Goal: Communication & Community: Answer question/provide support

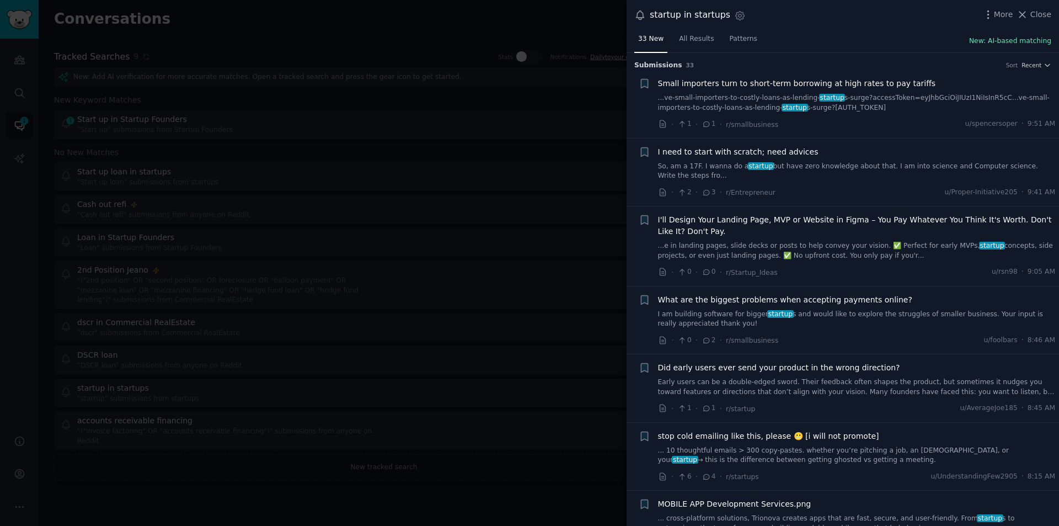
scroll to position [1379, 0]
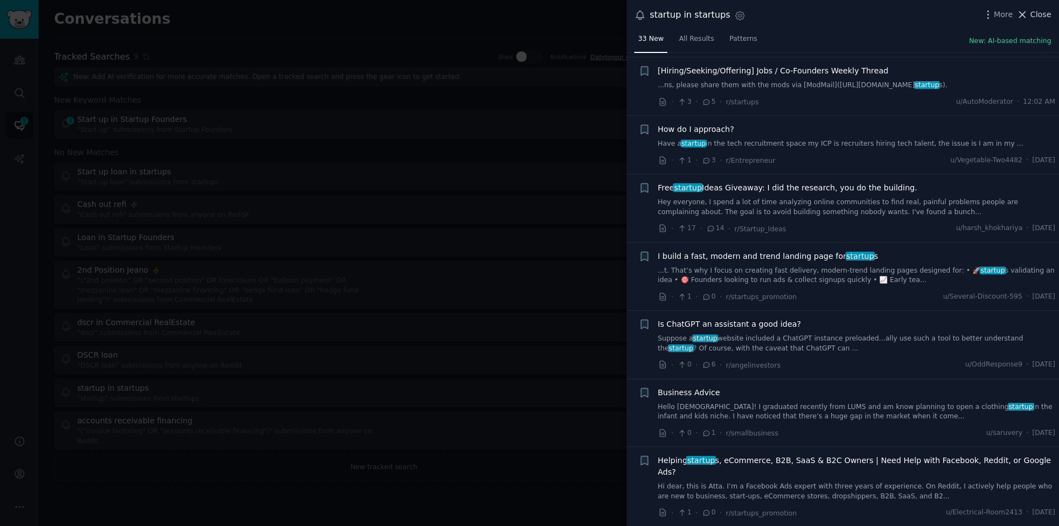
click at [1039, 9] on span "Close" at bounding box center [1040, 15] width 21 height 12
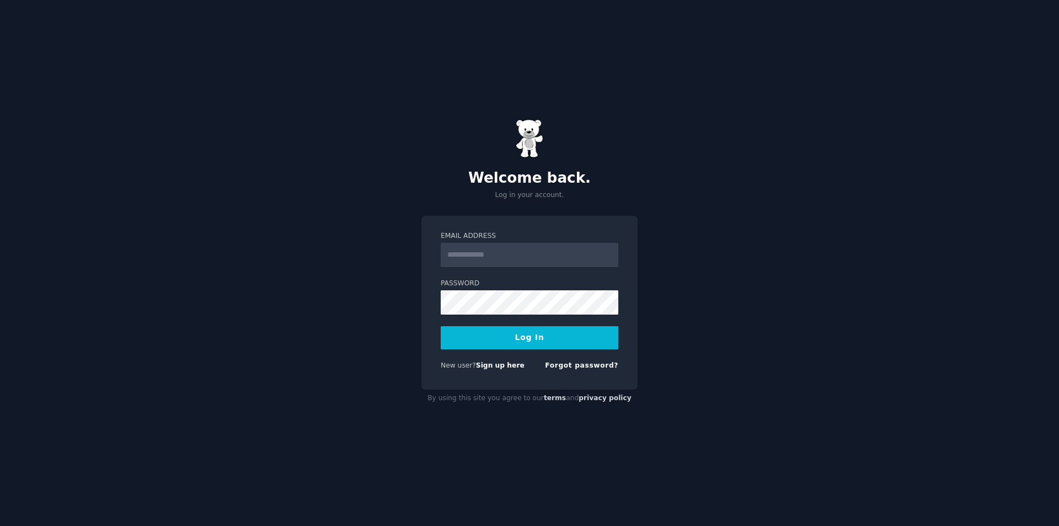
click at [503, 252] on input "Email Address" at bounding box center [530, 255] width 178 height 24
type input "**********"
click at [539, 335] on button "Log In" at bounding box center [530, 337] width 178 height 23
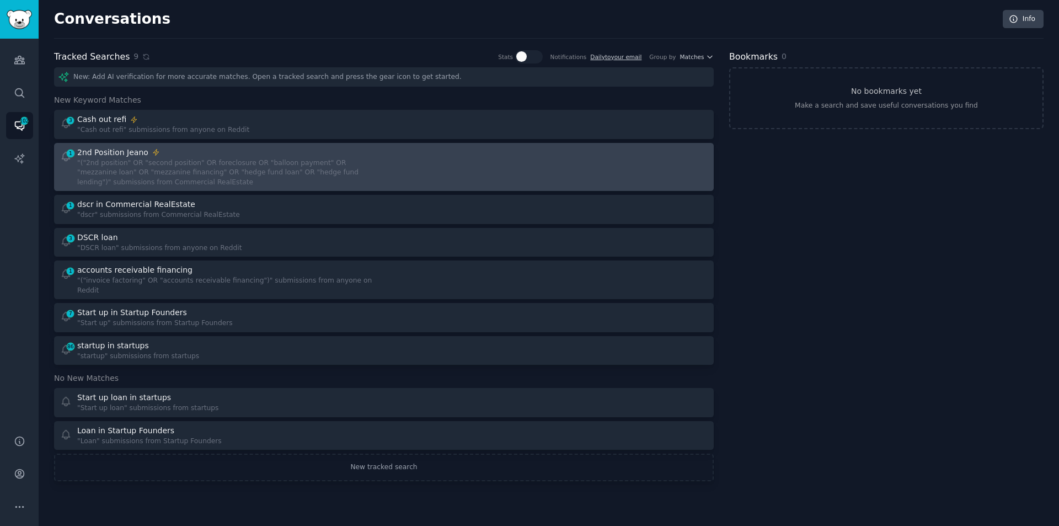
click at [247, 157] on div "2nd Position Jeano" at bounding box center [226, 153] width 299 height 12
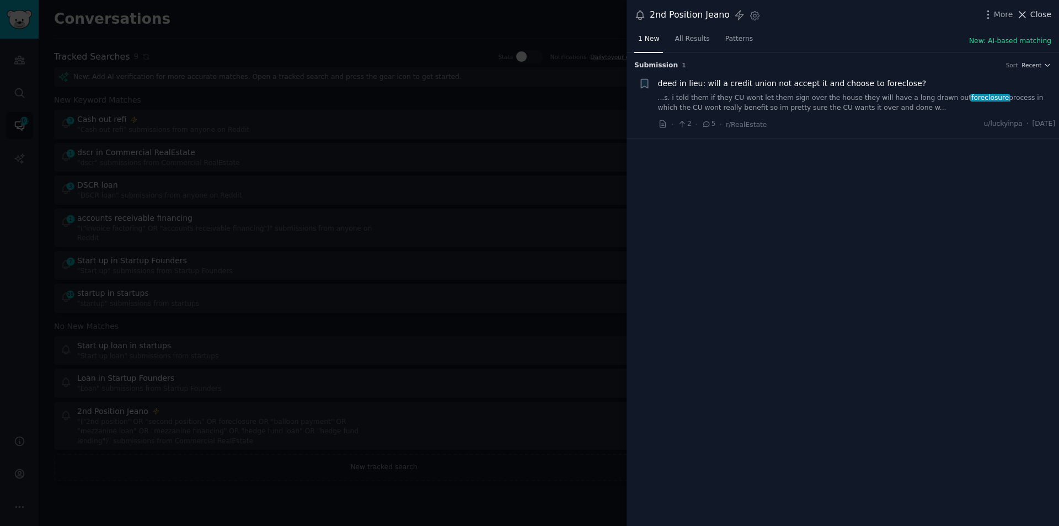
click at [1040, 13] on span "Close" at bounding box center [1040, 15] width 21 height 12
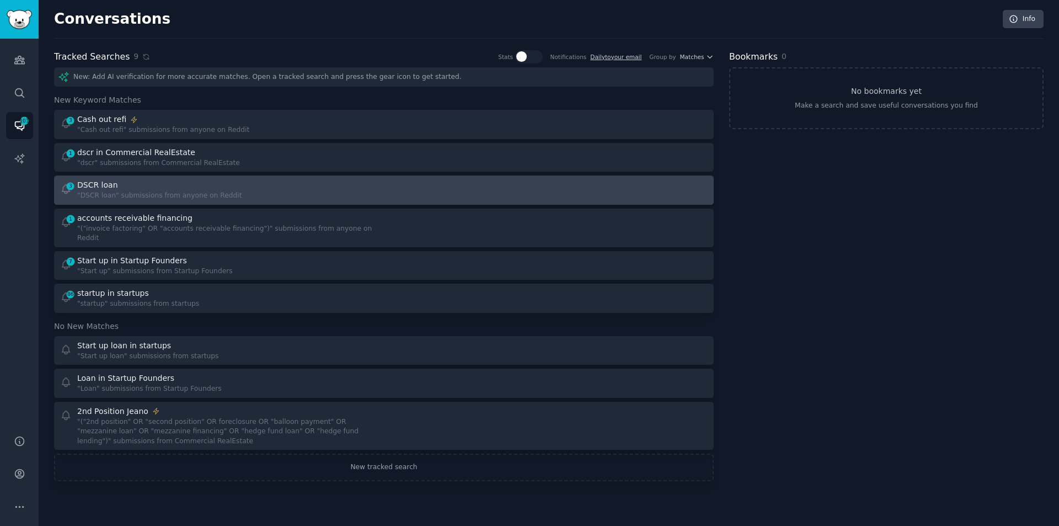
click at [152, 184] on div "DSCR loan" at bounding box center [159, 185] width 164 height 12
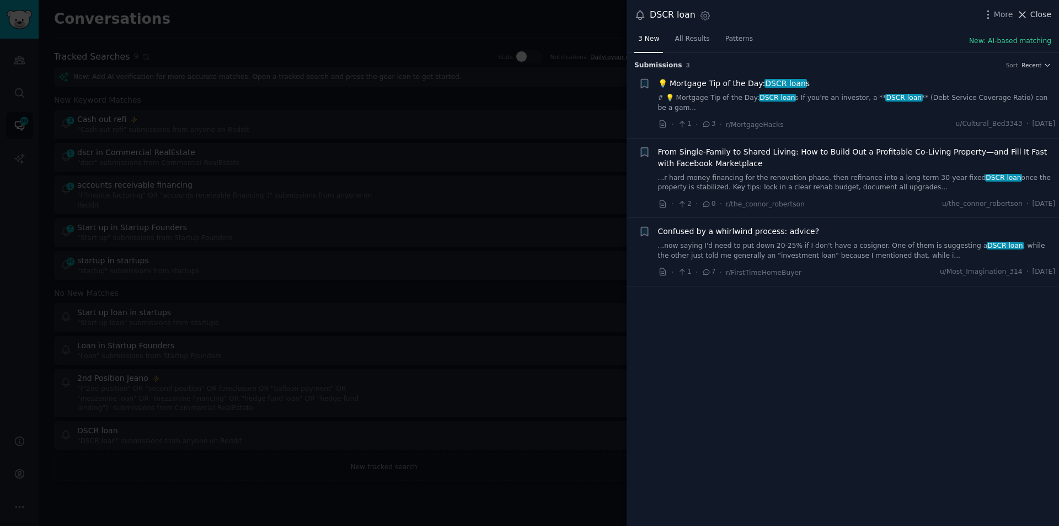
click at [1031, 16] on button "Close" at bounding box center [1033, 15] width 35 height 12
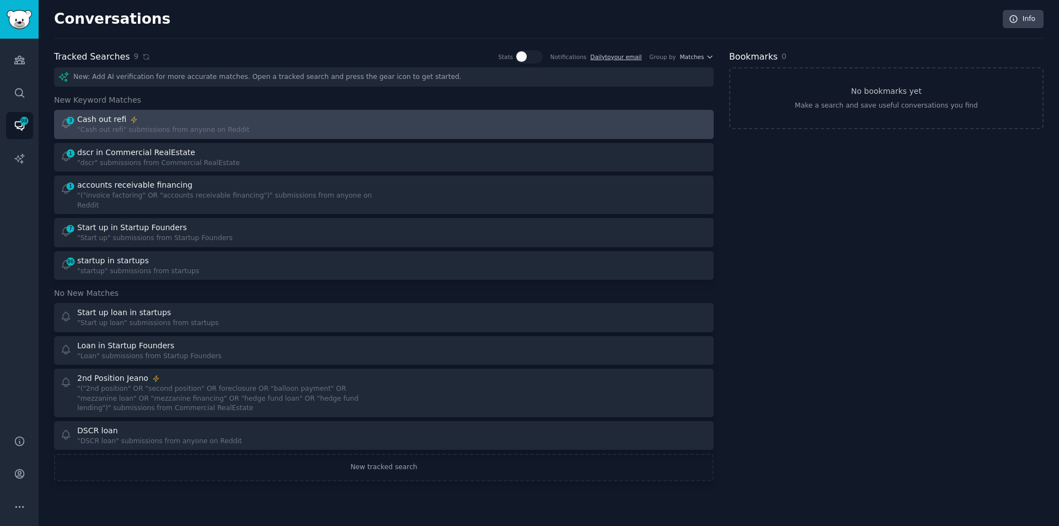
click at [106, 125] on div ""Cash out refi" submissions from anyone on Reddit" at bounding box center [163, 130] width 172 height 10
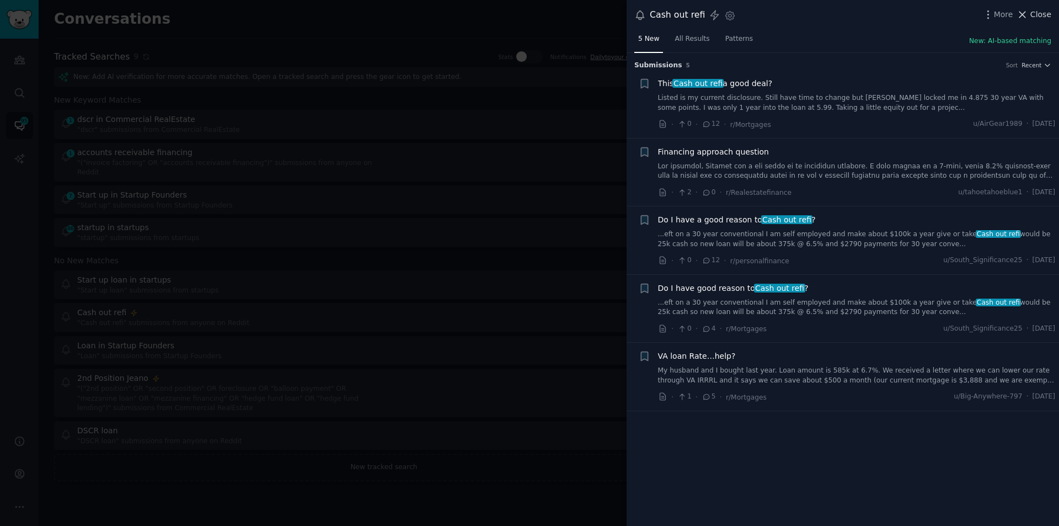
click at [1041, 10] on span "Close" at bounding box center [1040, 15] width 21 height 12
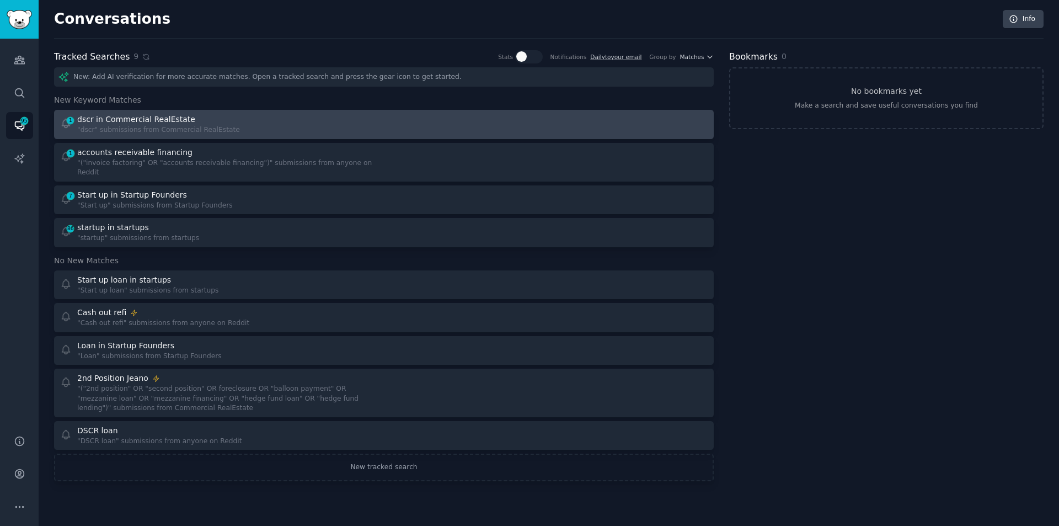
click at [135, 123] on div "dscr in Commercial RealEstate" at bounding box center [136, 120] width 118 height 12
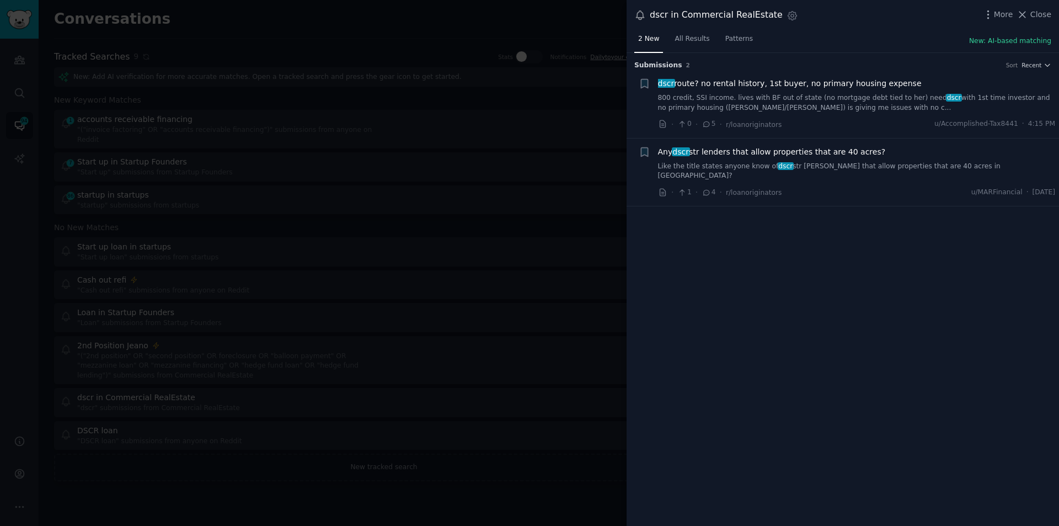
click at [820, 98] on link "800 credit, SSI income. lives with BF out of state (no mortgage debt tied to he…" at bounding box center [857, 102] width 398 height 19
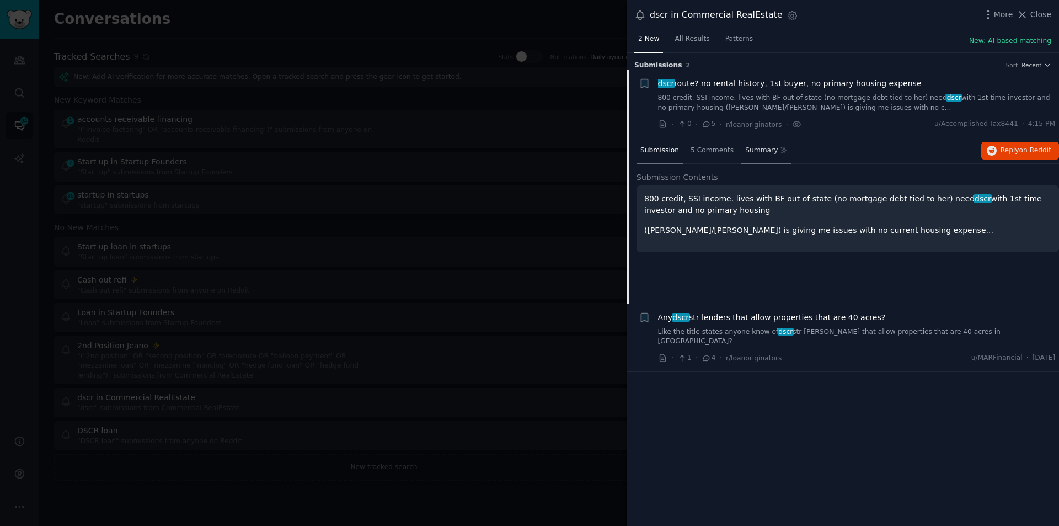
click at [751, 148] on span "Summary" at bounding box center [761, 151] width 33 height 10
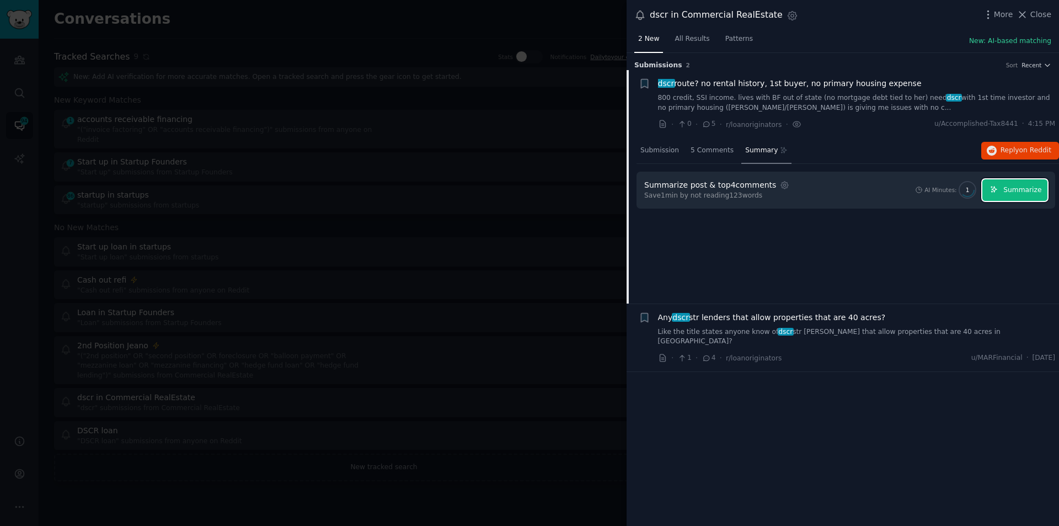
click at [1007, 191] on button "Summarize" at bounding box center [1014, 190] width 65 height 22
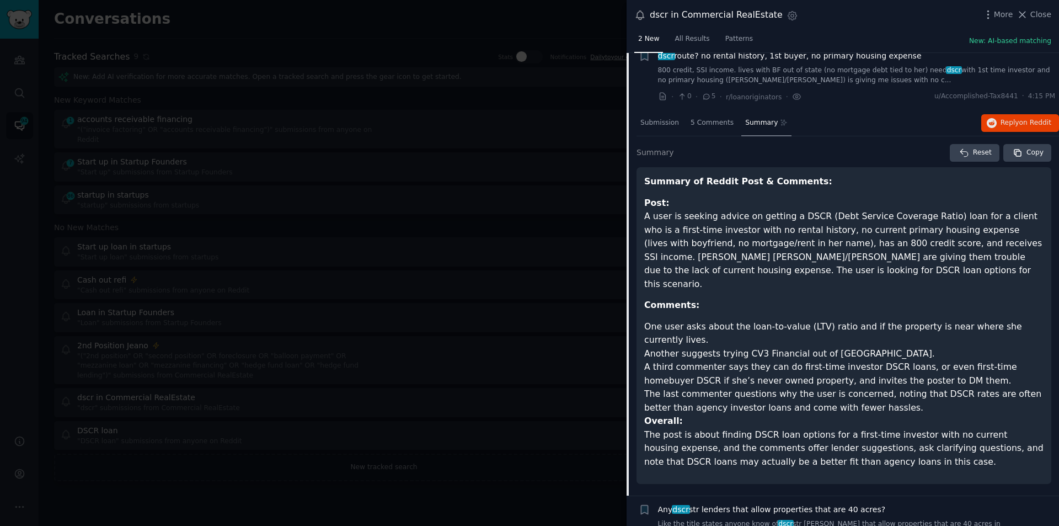
scroll to position [29, 0]
click at [1031, 116] on button "Reply on Reddit" at bounding box center [1020, 122] width 78 height 18
